Goal: Transaction & Acquisition: Obtain resource

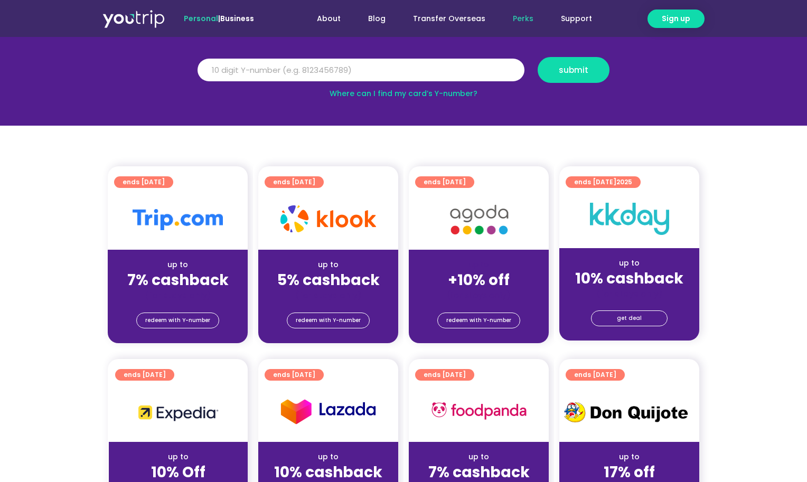
scroll to position [162, 0]
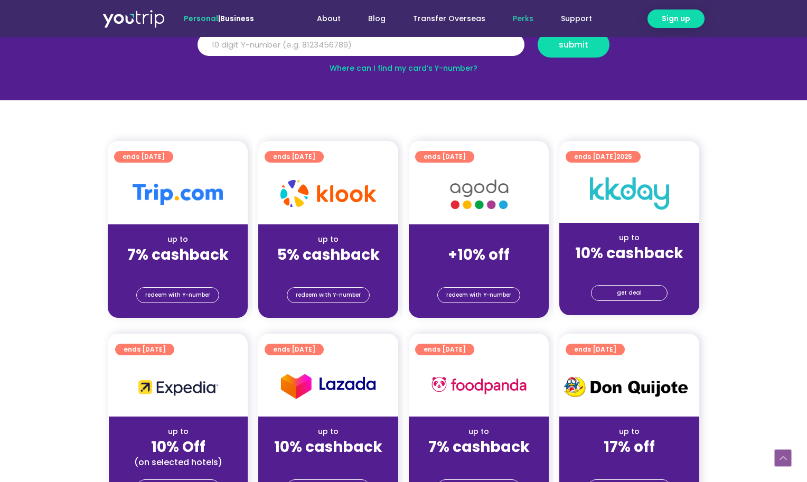
click at [144, 194] on img at bounding box center [178, 194] width 90 height 21
click at [163, 295] on span "redeem with Y-number" at bounding box center [177, 295] width 65 height 15
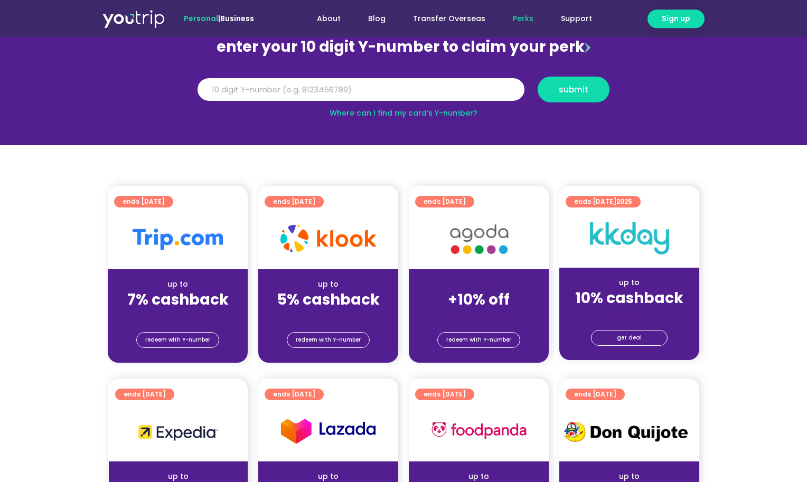
scroll to position [116, 0]
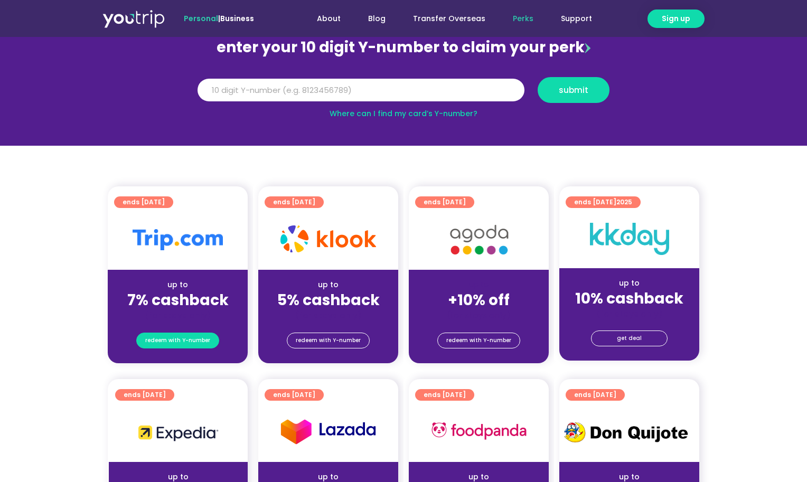
click at [171, 341] on span "redeem with Y-number" at bounding box center [177, 340] width 65 height 15
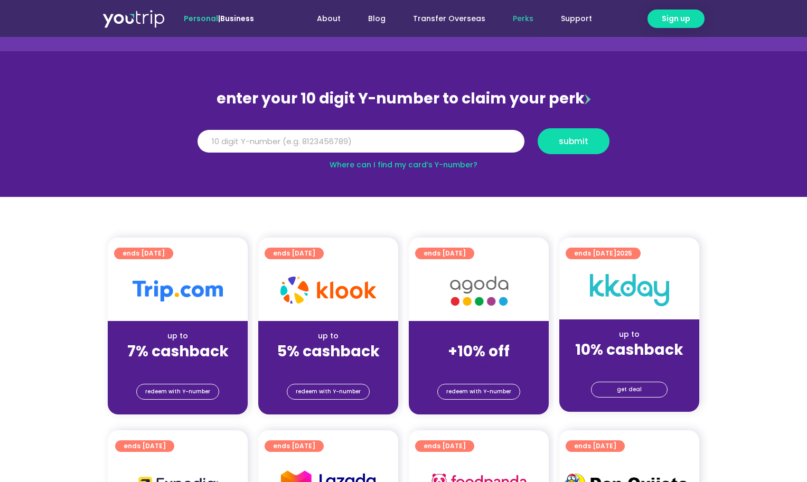
scroll to position [8, 0]
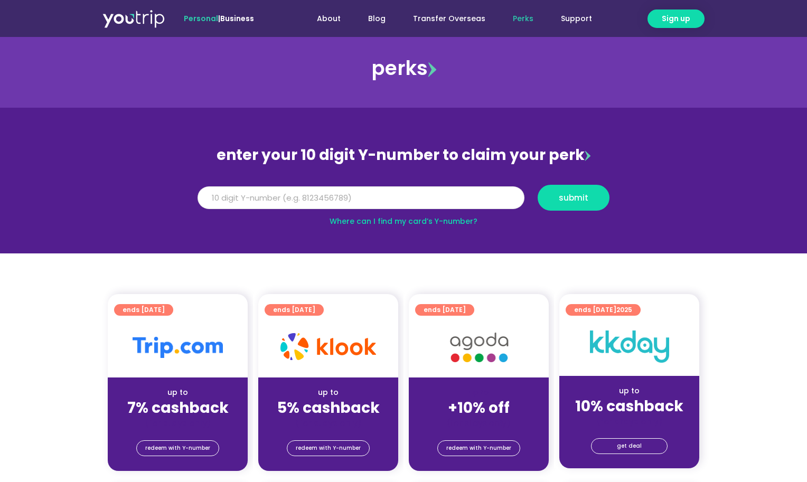
click at [282, 203] on input "Y Number" at bounding box center [361, 197] width 327 height 23
type input "8136549354"
click at [549, 214] on div "Y Number 8136549354 submit" at bounding box center [403, 202] width 425 height 34
click at [561, 199] on span "submit" at bounding box center [574, 198] width 30 height 8
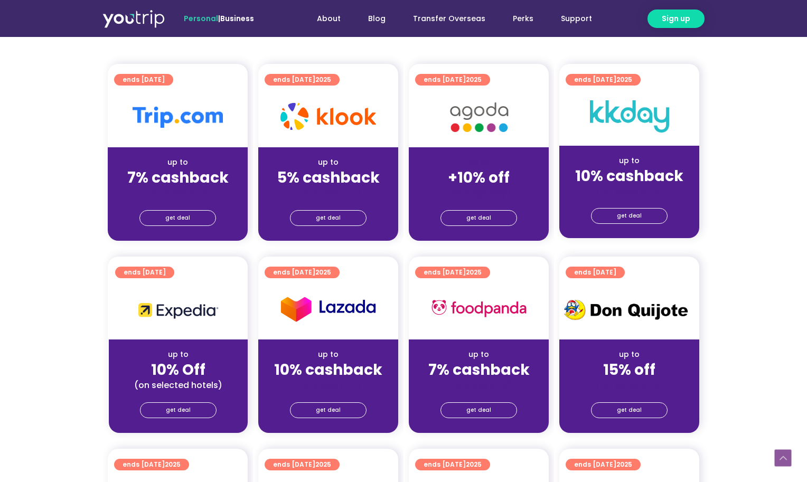
scroll to position [269, 0]
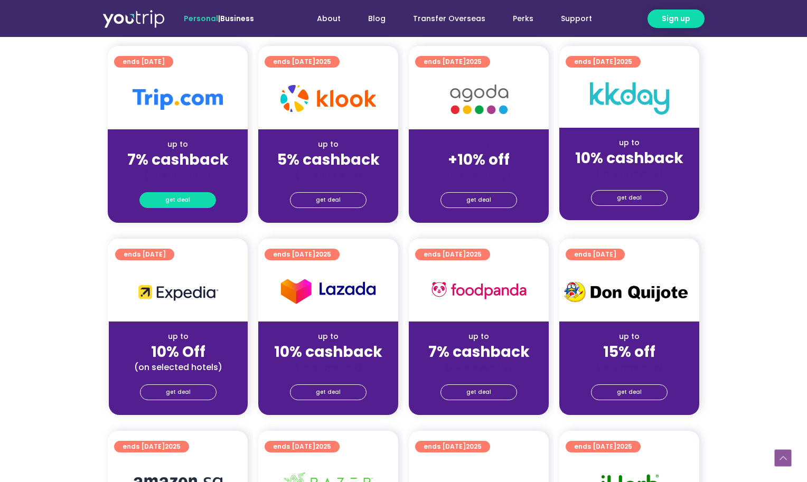
click at [182, 200] on span "get deal" at bounding box center [177, 200] width 25 height 15
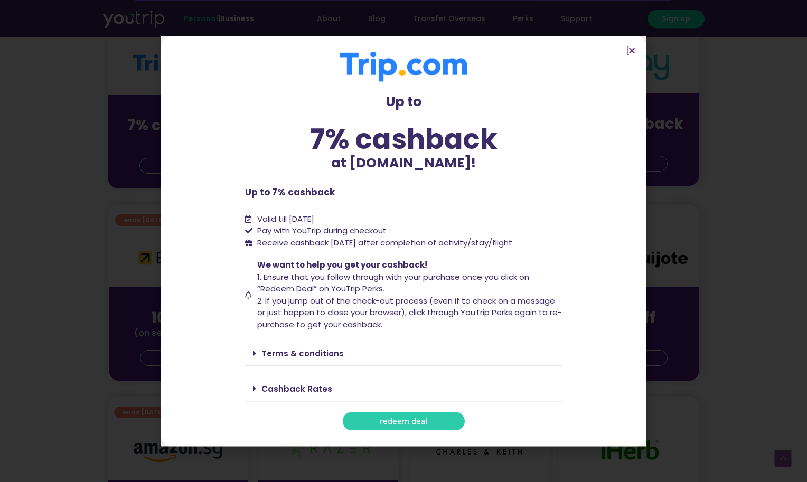
scroll to position [323, 0]
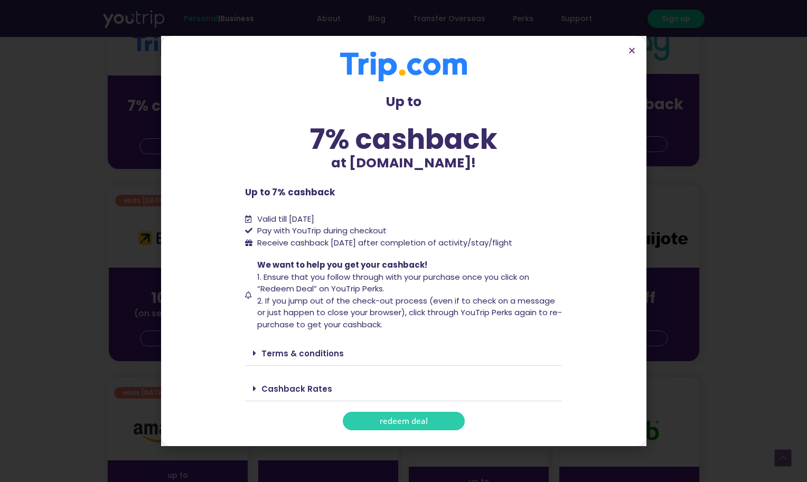
click at [341, 240] on span "Receive cashback within 60 days after completion of activity/stay/flight" at bounding box center [384, 242] width 255 height 11
drag, startPoint x: 361, startPoint y: 247, endPoint x: 409, endPoint y: 250, distance: 47.6
click at [408, 250] on div "Up to 7% cashback at Trip.com! Up to 7% cashback at Trip.com! Up to 7% cashback…" at bounding box center [403, 241] width 317 height 379
click at [503, 261] on span "We want to help you get your cashback! 1. Ensure that you follow through with y…" at bounding box center [409, 294] width 308 height 71
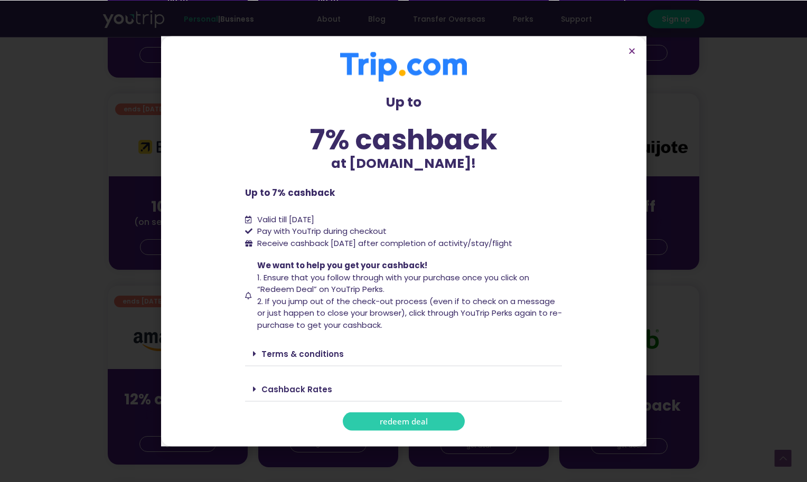
scroll to position [431, 0]
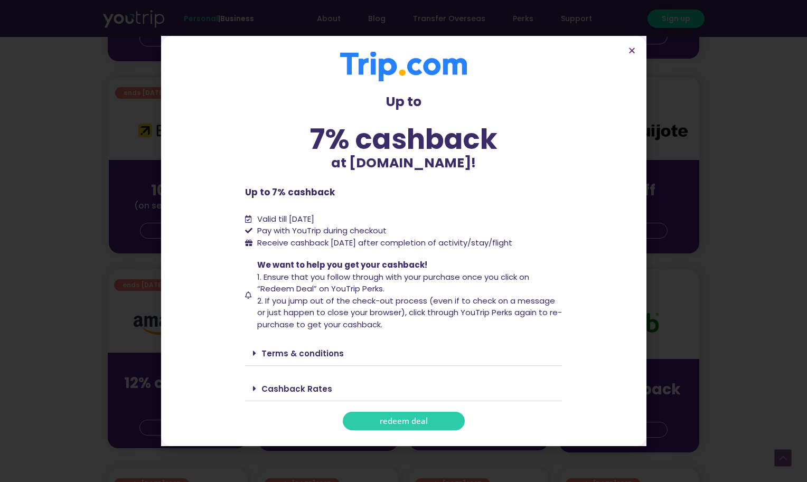
click at [265, 94] on p "Up to" at bounding box center [403, 102] width 317 height 20
drag, startPoint x: 364, startPoint y: 244, endPoint x: 552, endPoint y: 288, distance: 193.1
click at [435, 250] on div "Up to 7% cashback at Trip.com! Up to 7% cashback at Trip.com! Up to 7% cashback…" at bounding box center [403, 241] width 317 height 379
click at [558, 265] on span "We want to help you get your cashback! 1. Ensure that you follow through with y…" at bounding box center [409, 294] width 308 height 71
drag, startPoint x: 354, startPoint y: 239, endPoint x: 572, endPoint y: 251, distance: 217.5
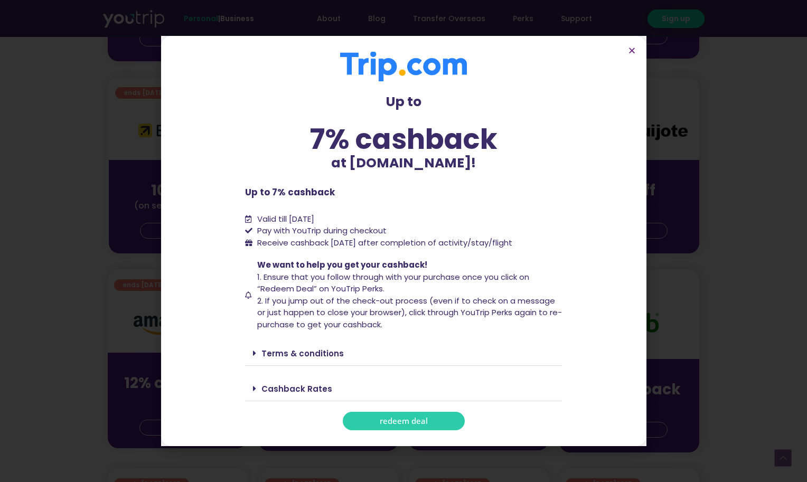
click at [572, 251] on section "Up to 7% cashback at Trip.com! Up to 7% cashback at Trip.com! Up to 7% cashback…" at bounding box center [403, 241] width 485 height 410
click at [571, 251] on section "Up to 7% cashback at Trip.com! Up to 7% cashback at Trip.com! Up to 7% cashback…" at bounding box center [403, 241] width 485 height 410
click at [14, 209] on div "Up to 7% cashback at Trip.com! Up to 7% cashback at Trip.com! Up to 7% cashback…" at bounding box center [403, 241] width 807 height 482
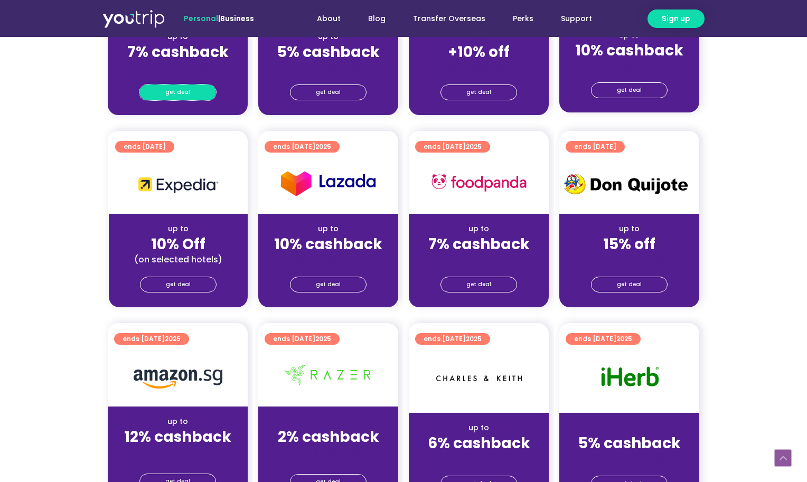
scroll to position [162, 0]
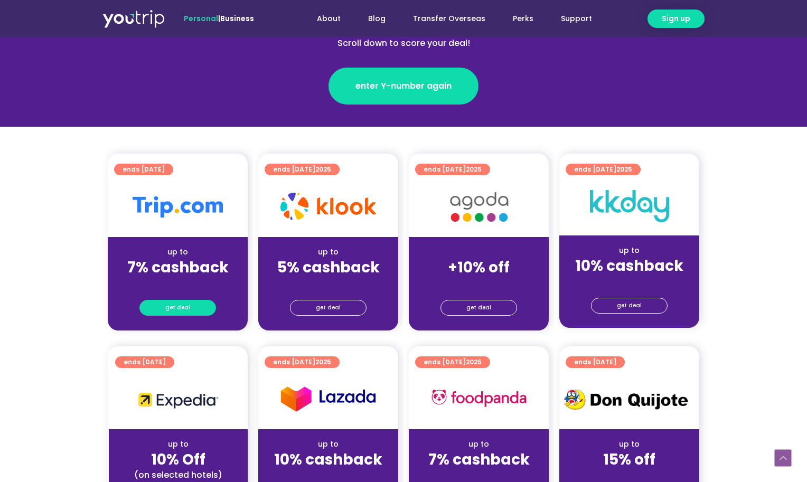
click at [173, 305] on span "get deal" at bounding box center [177, 308] width 25 height 15
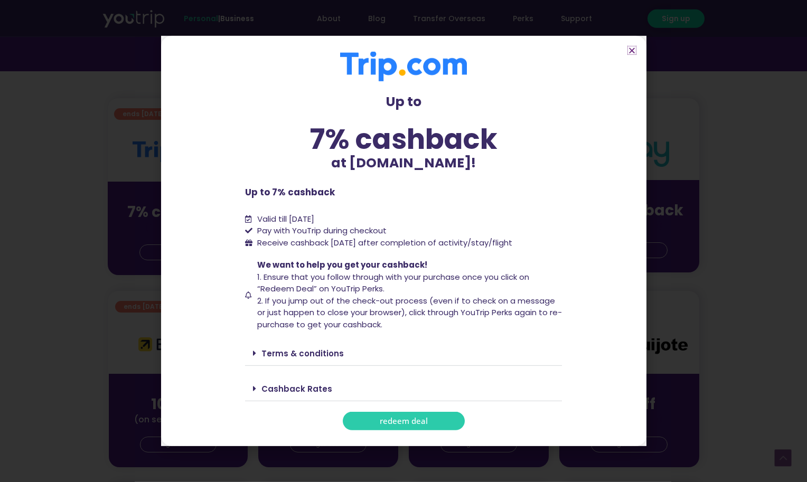
scroll to position [216, 0]
click at [256, 386] on span at bounding box center [257, 389] width 8 height 8
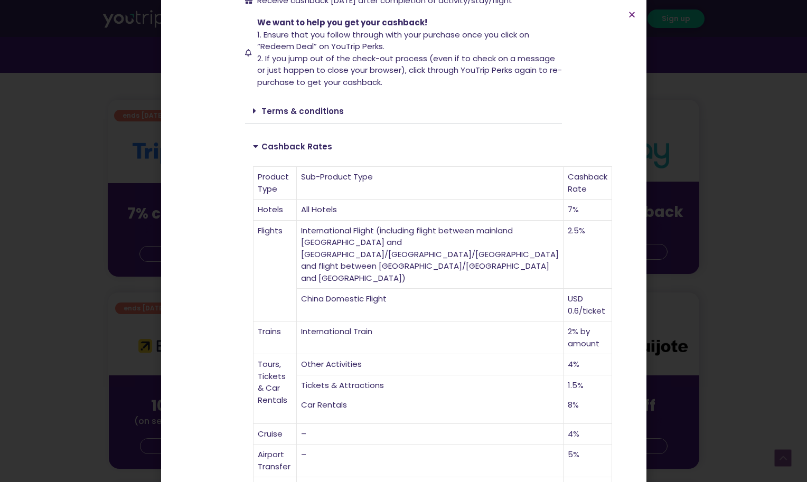
scroll to position [209, 0]
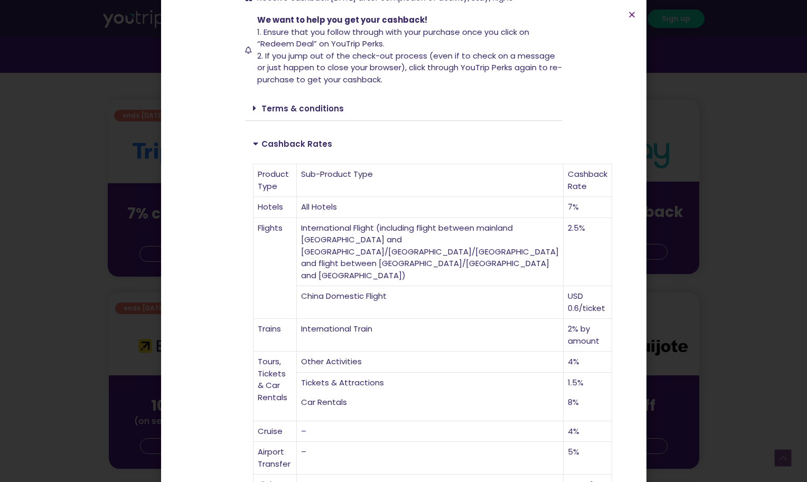
click at [564, 233] on td "2.5%" at bounding box center [588, 252] width 49 height 69
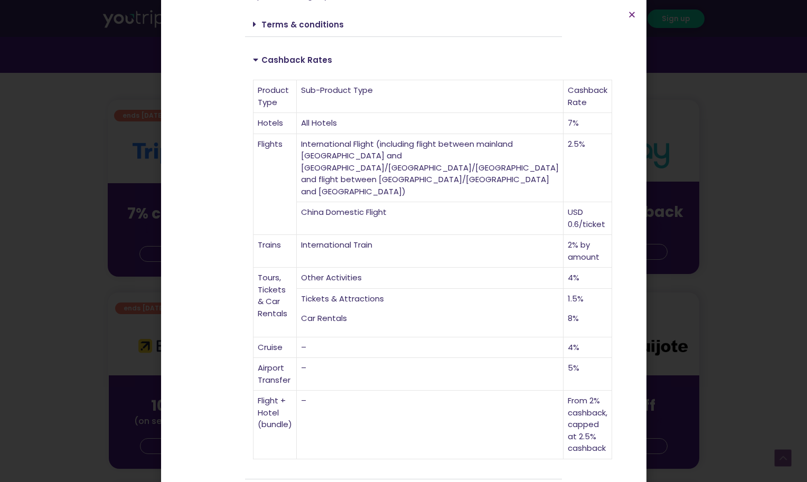
scroll to position [300, 0]
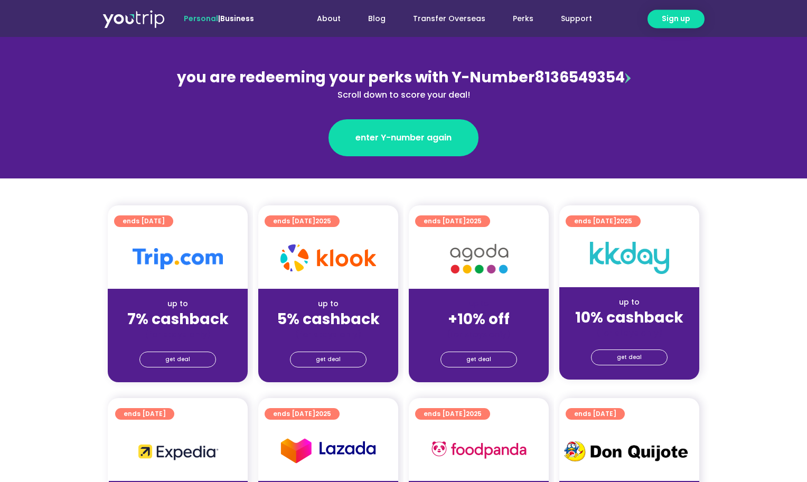
scroll to position [54, 0]
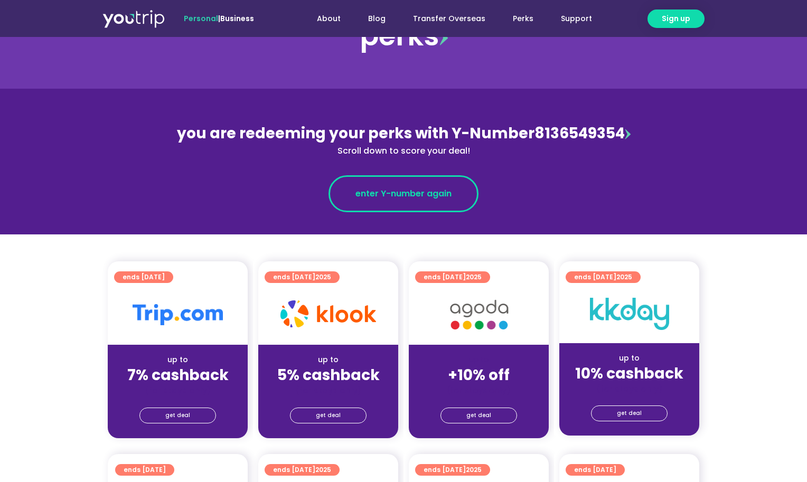
click at [381, 195] on span "enter Y-number again" at bounding box center [404, 194] width 96 height 13
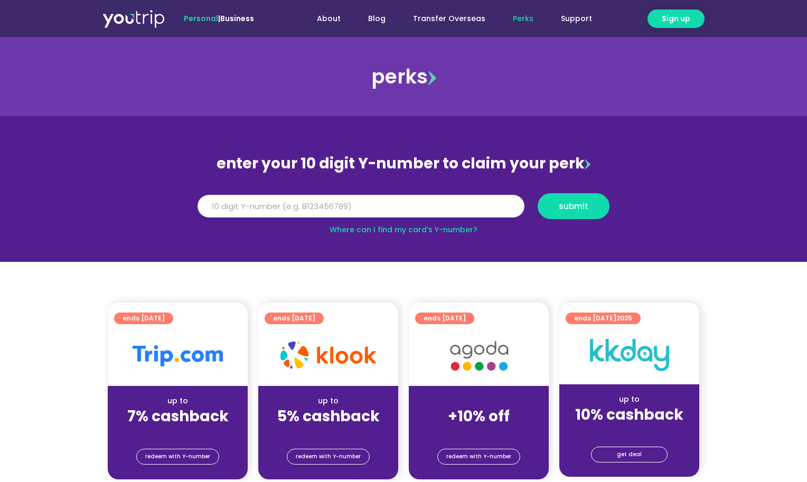
click at [424, 212] on input "Y Number" at bounding box center [361, 206] width 327 height 23
type input "8136549354"
click at [591, 193] on div "Y Number 8136549354 submit" at bounding box center [403, 206] width 423 height 36
click at [585, 202] on span "submit" at bounding box center [574, 206] width 30 height 8
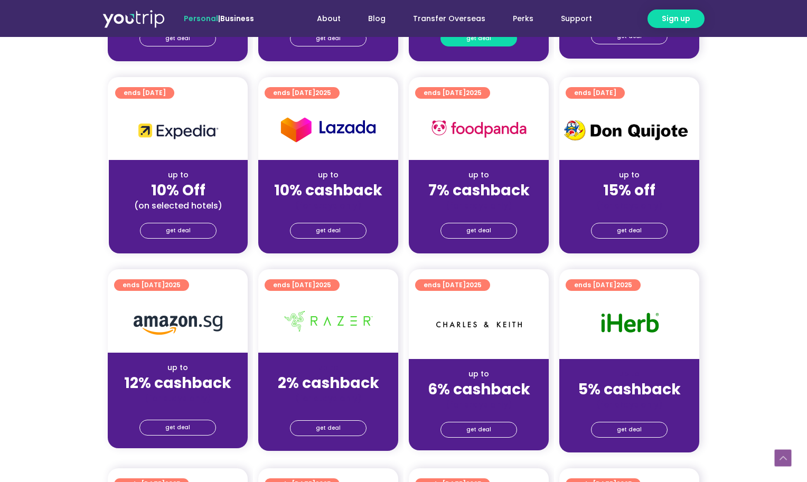
scroll to position [269, 0]
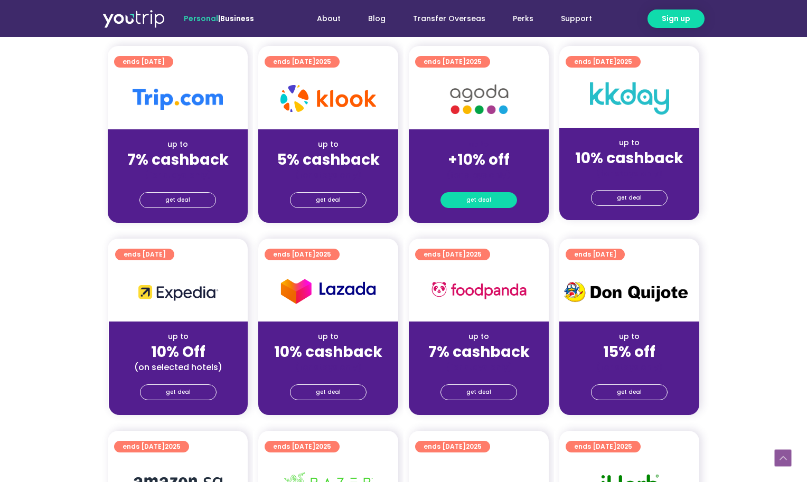
click at [464, 198] on link "get deal" at bounding box center [479, 200] width 77 height 16
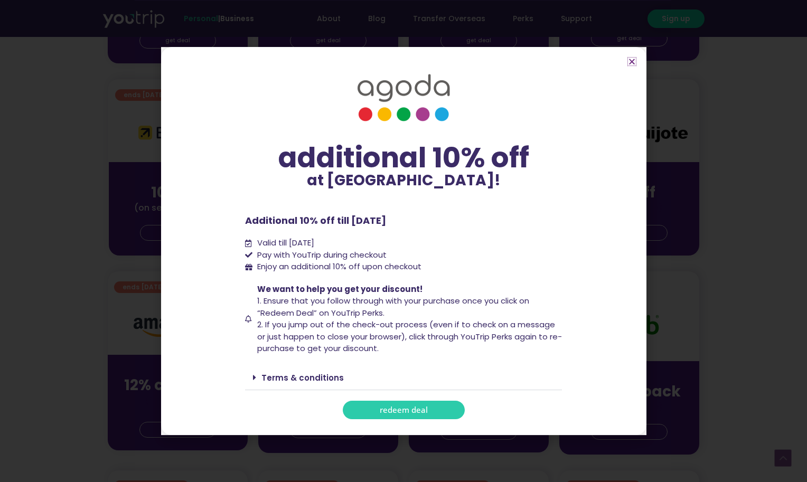
scroll to position [431, 0]
click at [396, 409] on span "redeem deal" at bounding box center [404, 410] width 48 height 8
